Goal: Task Accomplishment & Management: Manage account settings

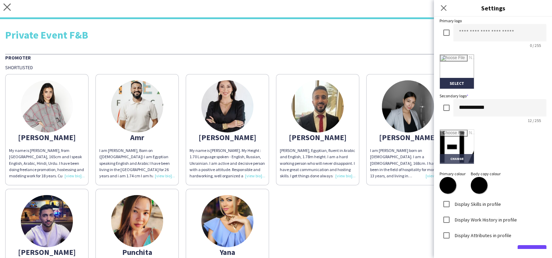
click at [451, 156] on input "file" at bounding box center [457, 146] width 34 height 34
type input "**********"
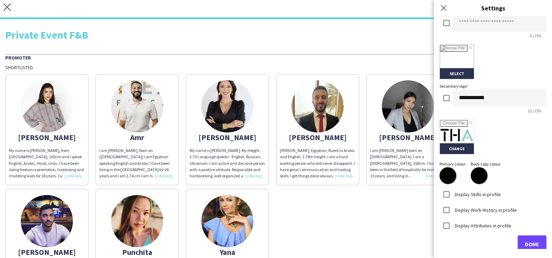
scroll to position [148, 0]
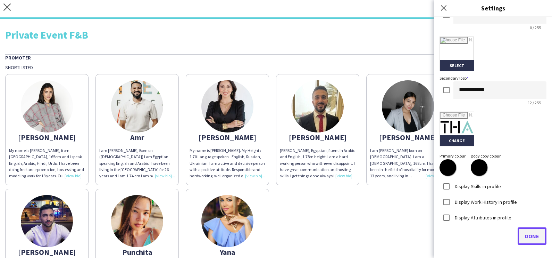
click at [523, 231] on button "Done" at bounding box center [532, 235] width 29 height 17
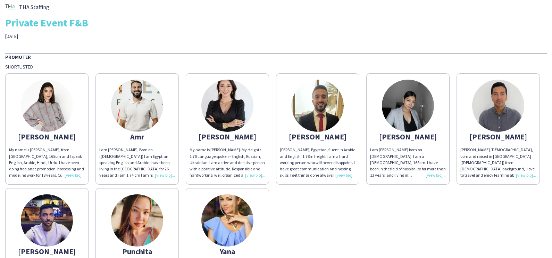
scroll to position [0, 0]
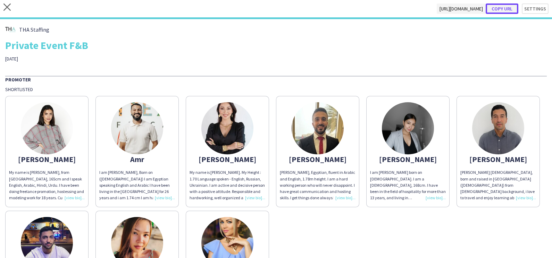
click at [501, 10] on button "Copy url" at bounding box center [502, 8] width 33 height 10
type textarea "**********"
click at [9, 7] on icon "close" at bounding box center [6, 6] width 7 height 7
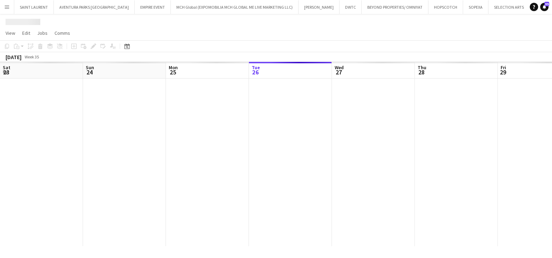
scroll to position [0, 166]
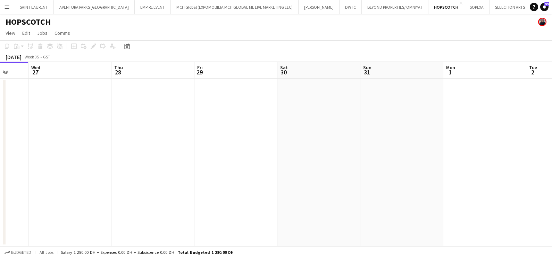
drag, startPoint x: 209, startPoint y: 166, endPoint x: 101, endPoint y: 168, distance: 107.6
click at [119, 168] on app-calendar-viewport "Sat 23 Sun 24 Mon 25 Tue 26 Wed 27 Thu 28 Fri 29 Sat 30 Sun 31 Mon 1 Tue 2 Wed 3" at bounding box center [276, 154] width 552 height 184
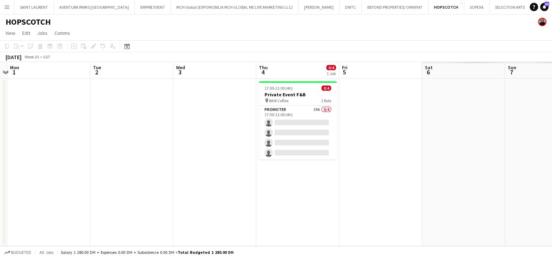
drag, startPoint x: 73, startPoint y: 178, endPoint x: 111, endPoint y: 179, distance: 37.9
click at [32, 178] on app-calendar-viewport "Fri 29 Sat 30 Sun 31 Mon 1 Tue 2 Wed 3 Thu 4 0/4 1 Job Fri 5 Sat 6 Sun 7 Mon 8 …" at bounding box center [276, 154] width 552 height 184
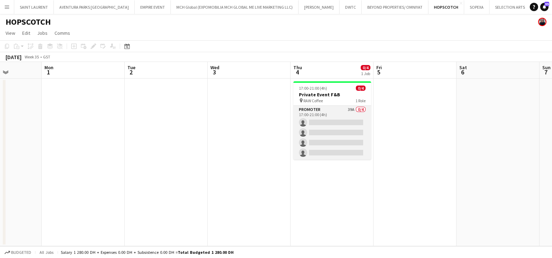
click at [312, 122] on app-card-role "Promoter 39A 0/4 17:00-21:00 (4h) single-neutral-actions single-neutral-actions…" at bounding box center [332, 133] width 78 height 54
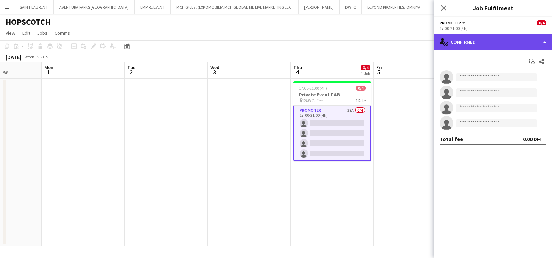
click at [479, 41] on div "single-neutral-actions-check-2 Confirmed" at bounding box center [493, 42] width 118 height 17
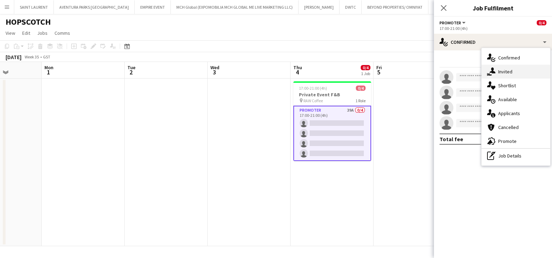
click at [495, 70] on icon "single-neutral-actions-share-1" at bounding box center [491, 71] width 8 height 8
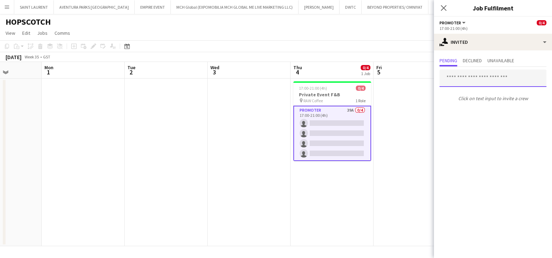
click at [462, 81] on input "text" at bounding box center [492, 77] width 107 height 17
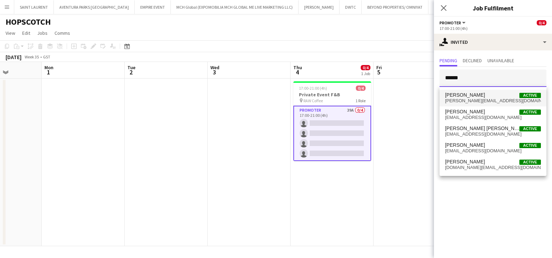
type input "******"
click at [456, 101] on span "[PERSON_NAME][EMAIL_ADDRESS][DOMAIN_NAME]" at bounding box center [493, 101] width 96 height 6
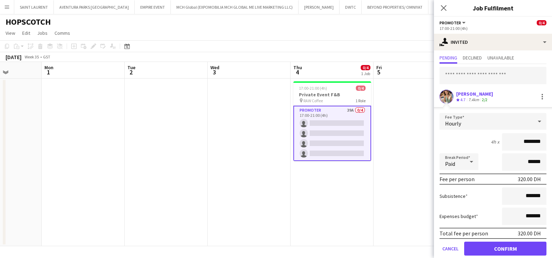
scroll to position [26, 0]
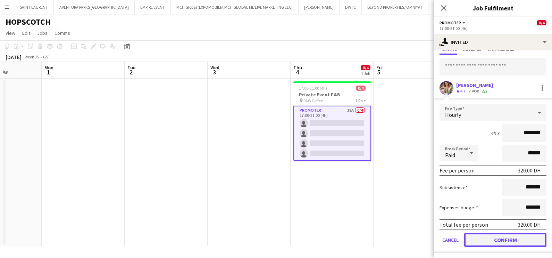
click at [482, 236] on button "Confirm" at bounding box center [505, 240] width 82 height 14
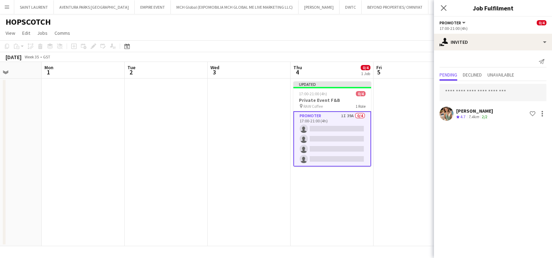
scroll to position [0, 0]
click at [491, 91] on input "text" at bounding box center [492, 92] width 107 height 17
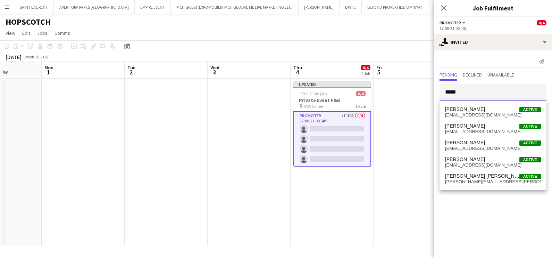
type input "*****"
click at [250, 147] on app-date-cell at bounding box center [249, 161] width 83 height 167
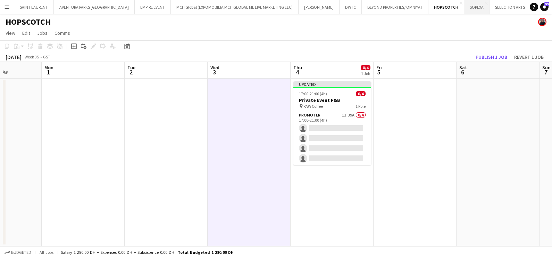
click at [464, 8] on button "SOPEXA Close" at bounding box center [476, 7] width 25 height 14
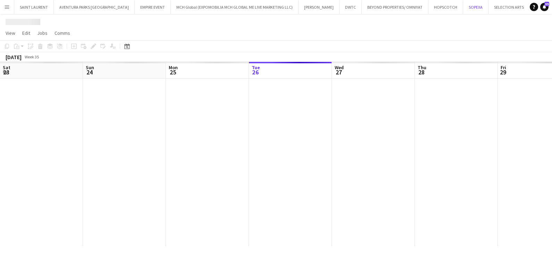
scroll to position [0, 166]
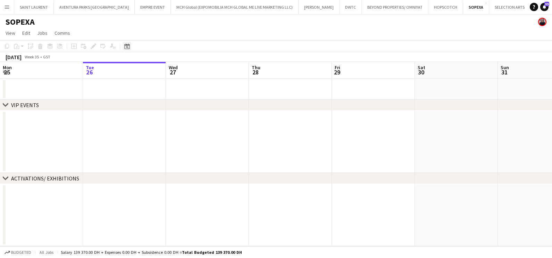
click at [125, 47] on icon "Date picker" at bounding box center [127, 46] width 6 height 6
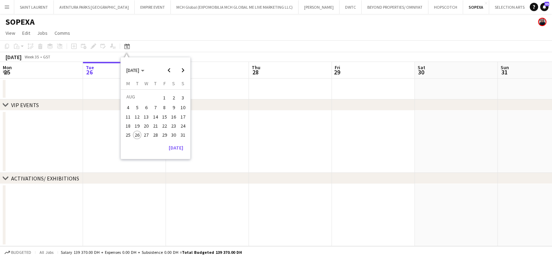
click at [75, 121] on app-date-cell at bounding box center [41, 141] width 83 height 62
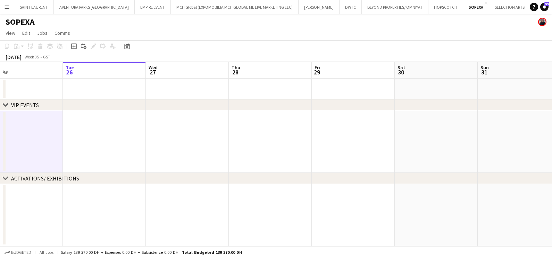
drag, startPoint x: 354, startPoint y: 209, endPoint x: 551, endPoint y: 253, distance: 201.8
click at [545, 251] on html "Menu Boards Boards Boards All jobs Status Workforce Workforce My Workforce Recr…" at bounding box center [276, 129] width 552 height 258
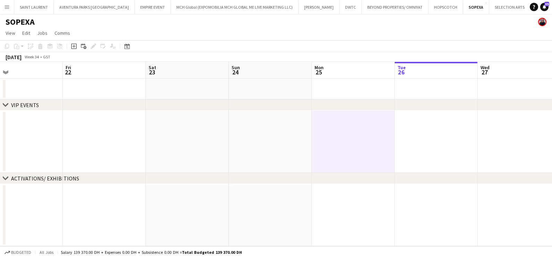
drag, startPoint x: 63, startPoint y: 229, endPoint x: 454, endPoint y: 244, distance: 391.8
click at [422, 240] on app-calendar-viewport "Tue 19 Wed 20 Thu 21 Fri 22 Sat 23 Sun 24 Mon 25 Tue 26 Wed 27 Thu 28 Fri 29 Sa…" at bounding box center [276, 154] width 552 height 184
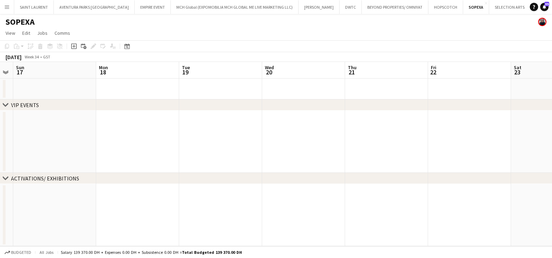
drag, startPoint x: 389, startPoint y: 168, endPoint x: 421, endPoint y: 163, distance: 32.9
click at [431, 168] on app-calendar-viewport "Fri 15 Sat 16 Sun 17 Mon 18 Tue 19 Wed 20 Thu 21 Fri 22 Sat 23 Sun 24 Mon 25 Tu…" at bounding box center [276, 154] width 552 height 184
drag, startPoint x: 190, startPoint y: 135, endPoint x: 168, endPoint y: 132, distance: 22.4
click at [351, 139] on app-calendar-viewport "Thu 7 Fri 8 Sat 9 Sun 10 Mon 11 Tue 12 Wed 13 Thu 14 Fri 15 Sat 16 Sun 17 Mon 18" at bounding box center [276, 154] width 552 height 184
drag, startPoint x: -2, startPoint y: 130, endPoint x: 318, endPoint y: 158, distance: 320.9
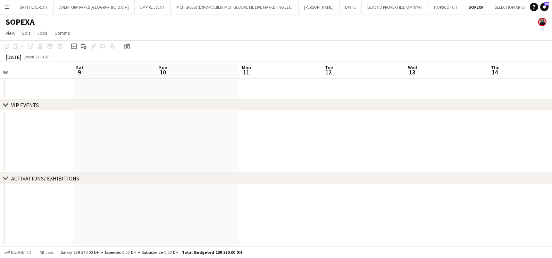
click at [358, 157] on app-calendar-viewport "Wed 6 Thu 7 Fri 8 Sat 9 Sun 10 Mon 11 Tue 12 Wed 13 Thu 14 Fri 15 Sat 16 Sun 17" at bounding box center [276, 154] width 552 height 184
drag, startPoint x: 92, startPoint y: 166, endPoint x: 430, endPoint y: 168, distance: 338.4
click at [431, 168] on app-calendar-viewport "Fri 1 Sat 2 Sun 3 Mon 4 Tue 5 Wed 6 Thu 7 Fri 8 Sat 9 Sun 10 Mon 11 Tue 12" at bounding box center [276, 154] width 552 height 184
drag, startPoint x: 53, startPoint y: 156, endPoint x: 347, endPoint y: 169, distance: 294.3
click at [349, 169] on app-calendar-viewport "Fri 25 Sat 26 Sun 27 Mon 28 Tue 29 Wed 30 Thu 31 Fri 1 Sat 2 Sun 3 Mon 4 Tue 5" at bounding box center [276, 154] width 552 height 184
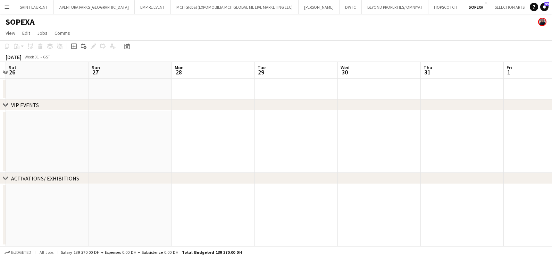
drag, startPoint x: 0, startPoint y: 147, endPoint x: 262, endPoint y: 166, distance: 263.1
click at [354, 172] on app-calendar-viewport "Wed 23 Thu 24 Fri 25 Sat 26 Sun 27 Mon 28 Tue 29 Wed 30 Thu 31 Fri 1 Sat 2 Sun 3" at bounding box center [276, 154] width 552 height 184
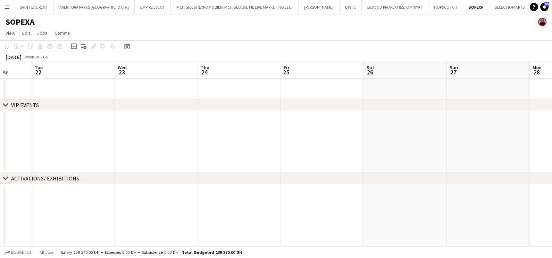
drag, startPoint x: 2, startPoint y: 149, endPoint x: 53, endPoint y: 154, distance: 50.6
click at [309, 169] on div "chevron-right VIP EVENTS chevron-right ACTIVATIONS/ EXHIBITIONS Sat 19 Sun 20 M…" at bounding box center [276, 154] width 552 height 184
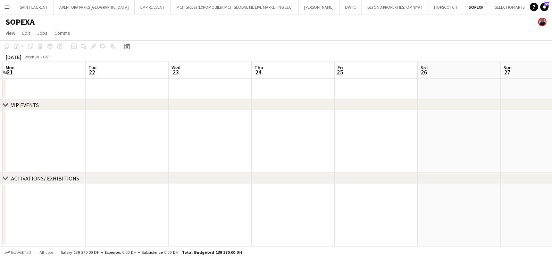
drag, startPoint x: 53, startPoint y: 154, endPoint x: 349, endPoint y: 158, distance: 296.1
click at [343, 158] on app-calendar-viewport "Sat 19 Sun 20 Mon 21 Tue 22 Wed 23 Thu 24 Fri 25 Sat 26 Sun 27 Mon 28 Tue 29 We…" at bounding box center [276, 154] width 552 height 184
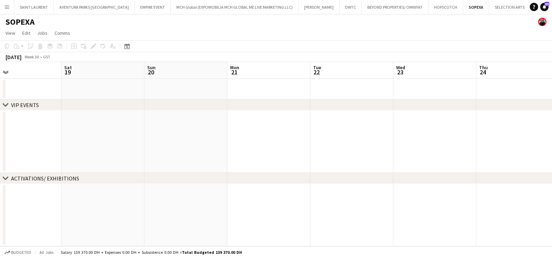
click at [365, 175] on div "chevron-right VIP EVENTS chevron-right ACTIVATIONS/ EXHIBITIONS Wed 16 Thu 17 F…" at bounding box center [276, 154] width 552 height 184
drag, startPoint x: 0, startPoint y: 131, endPoint x: 364, endPoint y: 152, distance: 365.1
click at [359, 150] on app-calendar-viewport "Sat 12 Sun 13 Mon 14 Tue 15 Wed 16 Thu 17 Fri 18 Sat 19 Sun 20 Mon 21 Tue 22 We…" at bounding box center [276, 154] width 552 height 184
drag, startPoint x: -2, startPoint y: 115, endPoint x: 364, endPoint y: 153, distance: 368.1
click at [364, 152] on app-calendar-viewport "Sat 5 Sun 6 Mon 7 Tue 8 Wed 9 Thu 10 Fri 11 Sat 12 Sun 13 Mon 14 Tue 15 Wed 16" at bounding box center [276, 154] width 552 height 184
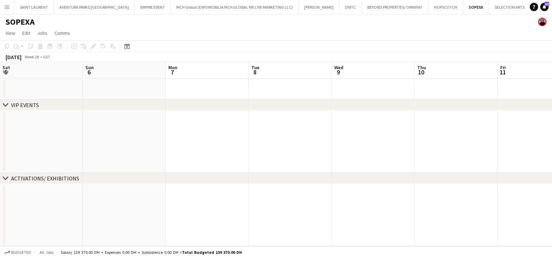
drag, startPoint x: 0, startPoint y: 121, endPoint x: 370, endPoint y: 160, distance: 371.6
click at [373, 159] on app-calendar-viewport "Thu 3 Fri 4 Sat 5 Sun 6 Mon 7 Tue 8 Wed 9 Thu 10 Fri 11 Sat 12 Sun 13 Mon 14" at bounding box center [276, 154] width 552 height 184
drag, startPoint x: 0, startPoint y: 113, endPoint x: 394, endPoint y: 138, distance: 394.8
click at [394, 138] on app-calendar-viewport "Sun 29 Mon 30 Tue 1 Wed 2 Thu 3 Fri 4 Sat 5 Sun 6 Mon 7 Tue 8 Wed 9 Thu 10" at bounding box center [276, 154] width 552 height 184
drag, startPoint x: 168, startPoint y: 139, endPoint x: 60, endPoint y: 142, distance: 108.0
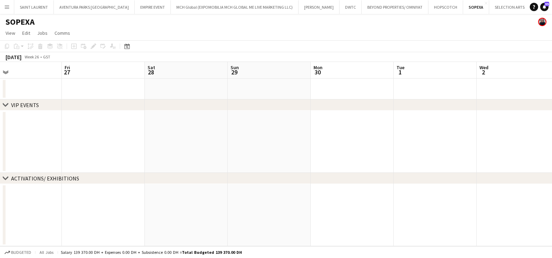
click at [297, 168] on div "chevron-right VIP EVENTS chevron-right ACTIVATIONS/ EXHIBITIONS Tue 24 Wed 25 T…" at bounding box center [276, 154] width 552 height 184
drag, startPoint x: 49, startPoint y: 144, endPoint x: 164, endPoint y: 132, distance: 116.2
click at [330, 180] on div "chevron-right VIP EVENTS chevron-right ACTIVATIONS/ EXHIBITIONS Tue 24 Wed 25 T…" at bounding box center [276, 154] width 552 height 184
drag, startPoint x: 199, startPoint y: 120, endPoint x: 313, endPoint y: 147, distance: 116.9
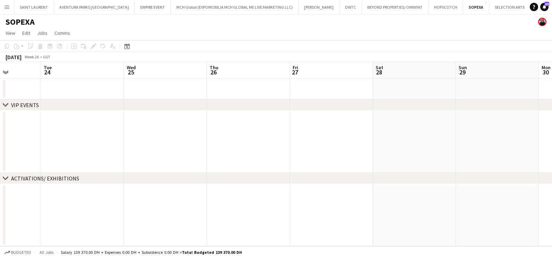
click at [314, 147] on div "chevron-right VIP EVENTS chevron-right ACTIVATIONS/ EXHIBITIONS Sat 21 Sun 22 M…" at bounding box center [276, 154] width 552 height 184
drag, startPoint x: 142, startPoint y: 139, endPoint x: 295, endPoint y: 171, distance: 157.1
click at [345, 182] on div "chevron-right VIP EVENTS chevron-right ACTIVATIONS/ EXHIBITIONS" at bounding box center [276, 161] width 552 height 167
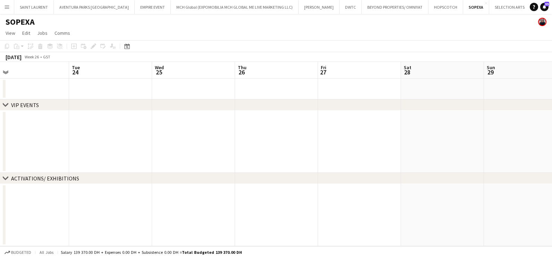
drag, startPoint x: 75, startPoint y: 125, endPoint x: 348, endPoint y: 142, distance: 273.7
click at [331, 141] on app-calendar-viewport "Sat 21 Sun 22 Mon 23 Tue 24 Wed 25 Thu 26 Fri 27 Sat 28 Sun 29 Mon 30 Tue 1 Wed…" at bounding box center [276, 154] width 552 height 184
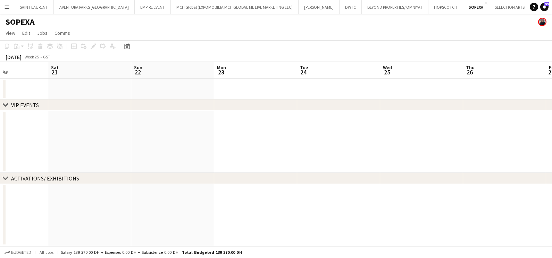
drag, startPoint x: 284, startPoint y: 157, endPoint x: 548, endPoint y: 157, distance: 264.5
click at [545, 157] on html "Menu Boards Boards Boards All jobs Status Workforce Workforce My Workforce Recr…" at bounding box center [276, 129] width 552 height 258
drag, startPoint x: 378, startPoint y: 183, endPoint x: 165, endPoint y: 161, distance: 214.2
click at [430, 183] on div "chevron-right VIP EVENTS chevron-right ACTIVATIONS/ EXHIBITIONS Sat 14 Sun 15 M…" at bounding box center [276, 154] width 552 height 184
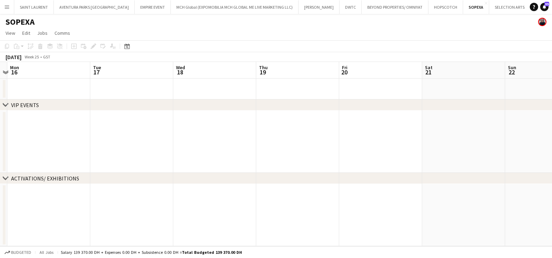
drag, startPoint x: 116, startPoint y: 136, endPoint x: 398, endPoint y: 140, distance: 282.9
click at [406, 140] on app-calendar-viewport "Sat 14 Sun 15 Mon 16 Tue 17 Wed 18 Thu 19 Fri 20 Sat 21 Sun 22 Mon 23 Tue 24 We…" at bounding box center [276, 154] width 552 height 184
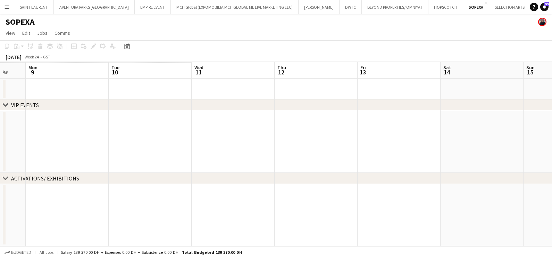
drag, startPoint x: 410, startPoint y: 163, endPoint x: 421, endPoint y: 163, distance: 11.5
click at [421, 163] on app-calendar-viewport "Sat 7 Sun 8 Mon 9 Tue 10 Wed 11 Thu 12 Fri 13 Sat 14 Sun 15 Mon 16 Tue 17 Wed 18" at bounding box center [276, 154] width 552 height 184
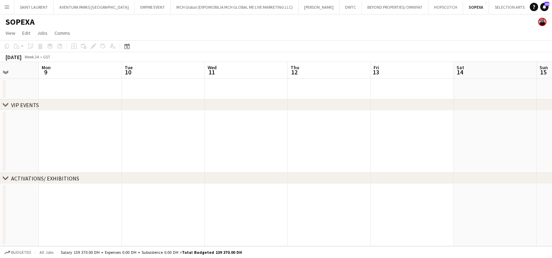
drag, startPoint x: 0, startPoint y: 135, endPoint x: 376, endPoint y: 170, distance: 377.2
click at [376, 170] on app-calendar-viewport "Fri 6 Sat 7 Sun 8 Mon 9 Tue 10 Wed 11 Thu 12 Fri 13 Sat 14 Sun 15 Mon 16 Tue 17" at bounding box center [276, 154] width 552 height 184
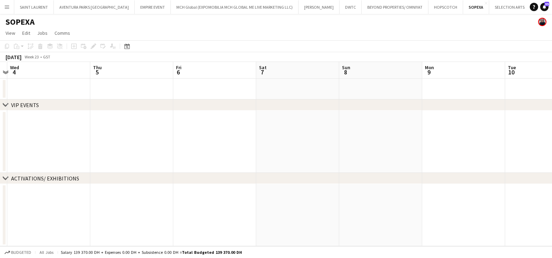
drag, startPoint x: 259, startPoint y: 161, endPoint x: 277, endPoint y: 161, distance: 18.0
click at [276, 161] on app-calendar-viewport "Mon 2 Tue 3 Wed 4 Thu 5 Fri 6 Sat 7 Sun 8 Mon 9 Tue 10 Wed 11 Thu 12 Fri 13" at bounding box center [276, 154] width 552 height 184
drag, startPoint x: 46, startPoint y: 170, endPoint x: 409, endPoint y: 213, distance: 366.0
click at [415, 213] on app-calendar-viewport "Thu 29 Fri 30 Sat 31 Sun 1 Mon 2 Tue 3 Wed 4 Thu 5 Fri 6 Sat 7 Sun 8 Mon 9" at bounding box center [276, 154] width 552 height 184
drag, startPoint x: 97, startPoint y: 128, endPoint x: 435, endPoint y: 157, distance: 339.7
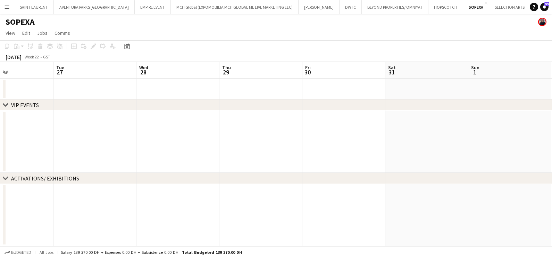
click at [435, 157] on app-calendar-viewport "Sat 24 Sun 25 Mon 26 Tue 27 Wed 28 Thu 29 Fri 30 Sat 31 Sun 1 Mon 2 Tue 3 Wed 4" at bounding box center [276, 154] width 552 height 184
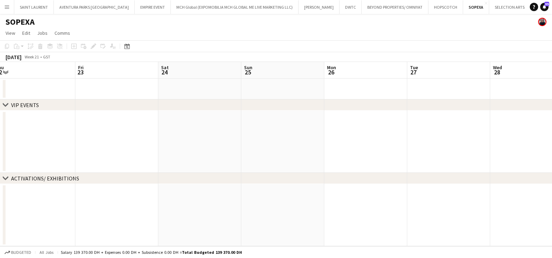
drag, startPoint x: 91, startPoint y: 150, endPoint x: 271, endPoint y: 175, distance: 181.6
click at [442, 203] on app-calendar-viewport "Tue 20 Wed 21 Thu 22 Fri 23 Sat 24 Sun 25 Mon 26 Tue 27 Wed 28 Thu 29 Fri 30 Sa…" at bounding box center [276, 154] width 552 height 184
drag
click at [459, 176] on div "chevron-right VIP EVENTS chevron-right ACTIVATIONS/ EXHIBITIONS Fri 16 Sat 17 S…" at bounding box center [276, 154] width 552 height 184
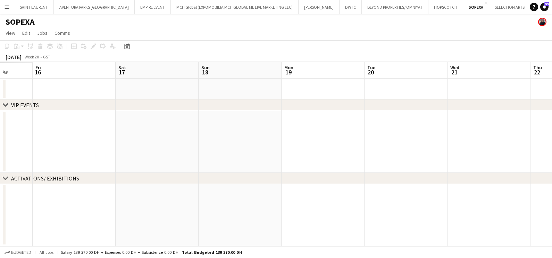
click at [380, 146] on app-calendar-viewport "Tue 13 Wed 14 Thu 15 Fri 16 Sat 17 Sun 18 Mon 19 Tue 20 Wed 21 Thu 22 Fri 23 Sa…" at bounding box center [276, 154] width 552 height 184
click at [436, 177] on div "chevron-right VIP EVENTS chevron-right ACTIVATIONS/ EXHIBITIONS Mon 12 Tue 13 W…" at bounding box center [276, 154] width 552 height 184
click at [443, 188] on div "chevron-right VIP EVENTS chevron-right ACTIVATIONS/ EXHIBITIONS Sun 11 Mon 12 T…" at bounding box center [276, 154] width 552 height 184
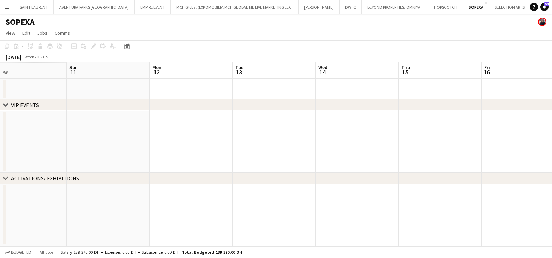
click at [495, 168] on app-calendar-viewport "Thu 8 Fri 9 Sat 10 Sun 11 Mon 12 Tue 13 Wed 14 Thu 15 Fri 16 Sat 17 Sun 18 Mon …" at bounding box center [276, 154] width 552 height 184
click at [462, 165] on div "chevron-right VIP EVENTS chevron-right ACTIVATIONS/ EXHIBITIONS Tue 6 Wed 7 Thu…" at bounding box center [276, 154] width 552 height 184
click at [469, 152] on app-calendar-viewport "Fri 2 Sat 3 Sun 4 Mon 5 Tue 6 Wed 7 Thu 8 Fri 9 Sat 10 Sun 11 Mon 12 Tue 13" at bounding box center [276, 154] width 552 height 184
click at [407, 148] on app-calendar-viewport "Thu 1 Fri 2 Sat 3 Sun 4 Mon 5 Tue 6 Wed 7 Thu 8 Fri 9 Sat 10 Sun 11 Mon 12" at bounding box center [276, 154] width 552 height 184
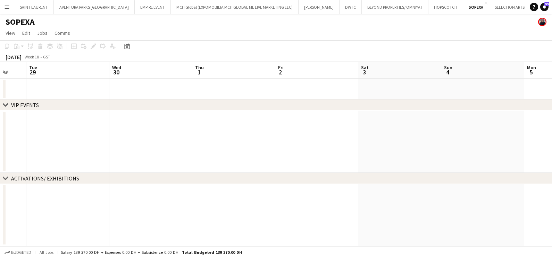
click at [383, 144] on app-calendar-viewport "Sun 27 Mon 28 Tue 29 Wed 30 Thu 1 Fri 2 Sat 3 Sun 4 Mon 5 Tue 6 Wed 7 Thu 8" at bounding box center [276, 154] width 552 height 184
click at [410, 144] on app-calendar-viewport "Mon 21 Tue 22 Wed 23 Thu 24 Fri 25 Sat 26 Sun 27 Mon 28 Tue 29 Wed 30 Thu 1 Fri…" at bounding box center [276, 154] width 552 height 184
click at [400, 149] on app-calendar-viewport "Sat 19 Sun 20 Mon 21 Tue 22 Wed 23 Thu 24 Fri 25 Sat 26 Sun 27 Mon 28 Tue 29 We…" at bounding box center [276, 154] width 552 height 184
click at [385, 151] on app-calendar-viewport "Sat 12 Sun 13 Mon 14 Tue 15 Wed 16 Thu 17 Fri 18 Sat 19 Sun 20 Mon 21 Tue 22 We…" at bounding box center [276, 154] width 552 height 184
click at [377, 157] on app-calendar-viewport "Fri 11 Sat 12 Sun 13 Mon 14 Tue 15 Wed 16 Thu 17 Fri 18 Sat 19 Sun 20 Mon 21 Tu…" at bounding box center [276, 154] width 552 height 184
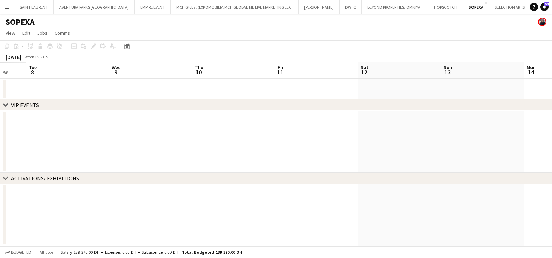
click at [434, 167] on app-calendar-viewport "Sat 5 Sun 6 Mon 7 Tue 8 Wed 9 Thu 10 Fri 11 Sat 12 Sun 13 Mon 14 Tue 15 Wed 16" at bounding box center [276, 154] width 552 height 184
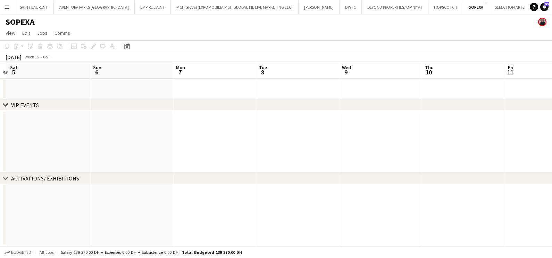
click at [392, 169] on app-calendar-viewport "Thu 3 Fri 4 Sat 5 Sun 6 Mon 7 Tue 8 Wed 9 Thu 10 Fri 11 Sat 12 Sun 13 Mon 14" at bounding box center [276, 154] width 552 height 184
click at [408, 141] on app-calendar-viewport "Mon 31 Tue 1 Wed 2 Thu 3 Fri 4 Sat 5 Sun 6 Mon 7 Tue 8 Wed 9 Thu 10 Fri 11" at bounding box center [276, 154] width 552 height 184
click at [403, 158] on app-calendar-viewport "Fri 28 Sat 29 Sun 30 Mon 31 Tue 1 Wed 2 Thu 3 Fri 4 Sat 5 Sun 6 Mon 7 Tue 8" at bounding box center [276, 154] width 552 height 184
click at [445, 164] on app-calendar-viewport "Tue 25 Wed 26 Thu 27 Fri 28 Sat 29 Sun 30 Mon 31 Tue 1 Wed 2 Thu 3 Fri 4 Sat 5" at bounding box center [276, 154] width 552 height 184
click at [394, 173] on div "chevron-right VIP EVENTS chevron-right ACTIVATIONS/ EXHIBITIONS Fri 21 Sat 22 S…" at bounding box center [276, 154] width 552 height 184
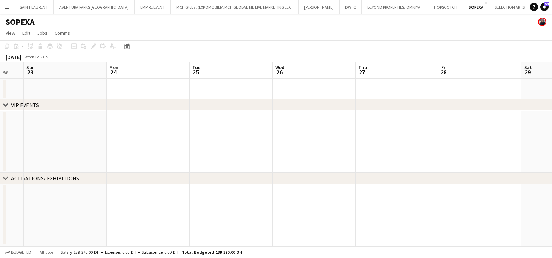
click at [383, 161] on app-calendar-viewport "Fri 21 Sat 22 Sun 23 Mon 24 Tue 25 Wed 26 Thu 27 Fri 28 Sat 29 Sun 30 Mon 31 Tu…" at bounding box center [276, 154] width 552 height 184
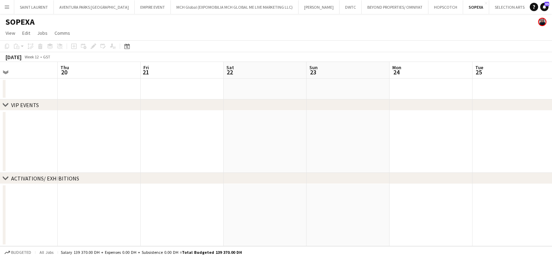
click at [427, 166] on app-calendar-viewport "Mon 17 Tue 18 Wed 19 Thu 20 Fri 21 Sat 22 Sun 23 Mon 24 Tue 25 Wed 26 Thu 27 Fr…" at bounding box center [276, 154] width 552 height 184
click at [418, 158] on app-calendar-viewport "Tue 11 Wed 12 Thu 13 Fri 14 Sat 15 Sun 16 Mon 17 Tue 18 Wed 19 Thu 20 Fri 21 Sa…" at bounding box center [276, 154] width 552 height 184
click at [321, 157] on app-calendar-viewport "Tue 11 Wed 12 Thu 13 Fri 14 Sat 15 Sun 16 Mon 17 Tue 18 Wed 19 Thu 20 Fri 21 Sa…" at bounding box center [276, 154] width 552 height 184
click at [343, 166] on app-calendar-viewport "Sat 8 Sun 9 Mon 10 Tue 11 Wed 12 Thu 13 Fri 14 Sat 15 Sun 16 Mon 17 Tue 18 Wed …" at bounding box center [276, 154] width 552 height 184
click at [328, 150] on app-calendar-viewport "Wed 5 Thu 6 Fri 7 Sat 8 Sun 9 Mon 10 Tue 11 Wed 12 Thu 13 Fri 14 Sat 15 Sun 16" at bounding box center [276, 154] width 552 height 184
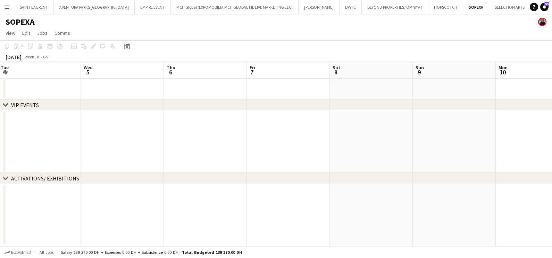
click at [334, 158] on app-calendar-viewport "Sun 2 Mon 3 Tue 4 Wed 5 Thu 6 Fri 7 Sat 8 Sun 9 Mon 10 Tue 11 Wed 12 Thu 13" at bounding box center [276, 154] width 552 height 184
click at [306, 163] on app-calendar-viewport "Mon 24 Tue 25 Wed 26 Thu 27 Fri 28 Sat 1 Sun 2 Mon 3 Tue 4 Wed 5 Thu 6 Fri 7" at bounding box center [276, 154] width 552 height 184
click at [288, 162] on div "chevron-right VIP EVENTS chevron-right ACTIVATIONS/ EXHIBITIONS Mon 24 Tue 25 W…" at bounding box center [276, 154] width 552 height 184
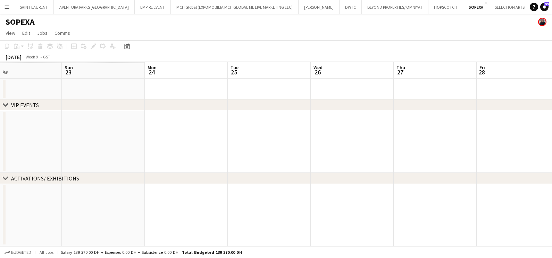
click at [330, 158] on app-calendar-viewport "Thu 20 Fri 21 Sat 22 Sun 23 Mon 24 Tue 25 Wed 26 Thu 27 Fri 28 Sat 1 Sun 2 Mon 3" at bounding box center [276, 154] width 552 height 184
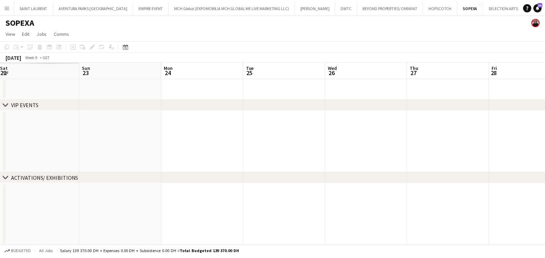
scroll to position [0, 200]
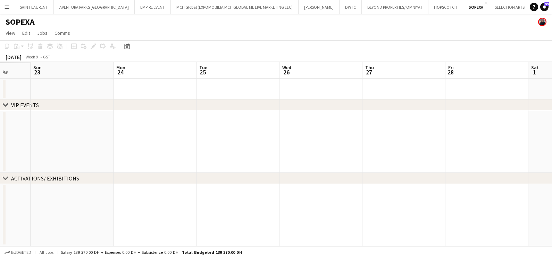
click at [365, 159] on app-calendar-viewport "Thu 20 Fri 21 Sat 22 Sun 23 Mon 24 Tue 25 Wed 26 Thu 27 Fri 28 Sat 1 Sun 2 Mon 3" at bounding box center [276, 154] width 552 height 184
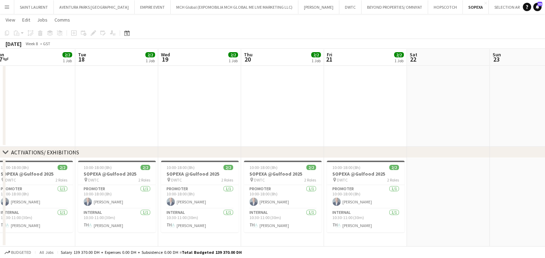
scroll to position [255, 0]
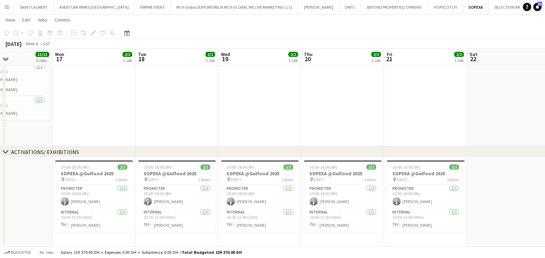
click at [311, 175] on app-calendar-viewport "Fri 14 Sat 15 13/13 3 Jobs Sun 16 13/13 3 Jobs Mon 17 2/2 1 Job Tue 18 2/2 1 Jo…" at bounding box center [272, 9] width 545 height 474
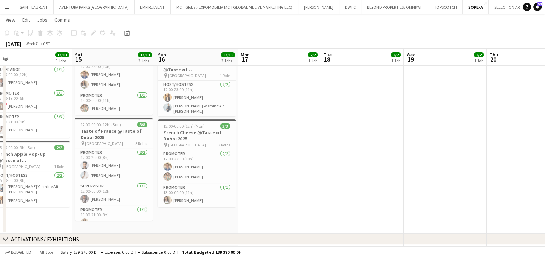
scroll to position [0, 170]
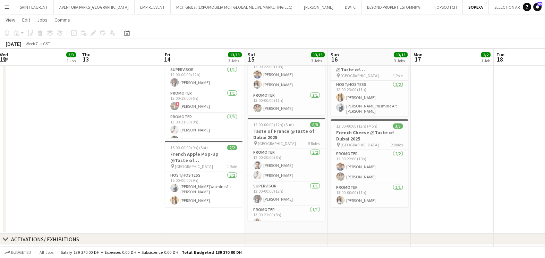
drag, startPoint x: 154, startPoint y: 165, endPoint x: 358, endPoint y: 163, distance: 203.8
click at [358, 163] on app-calendar-viewport "Mon 10 Tue 11 9/9 2 Jobs Wed 12 3/3 1 Job Thu 13 Fri 14 13/13 3 Jobs Sat 15 13/…" at bounding box center [272, 96] width 545 height 474
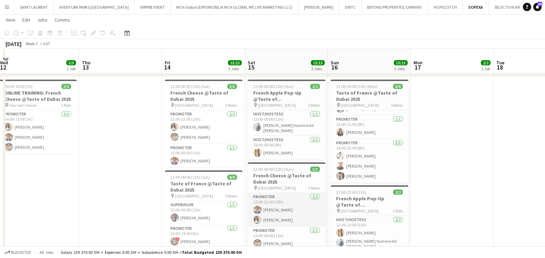
scroll to position [43, 0]
